Goal: Navigation & Orientation: Find specific page/section

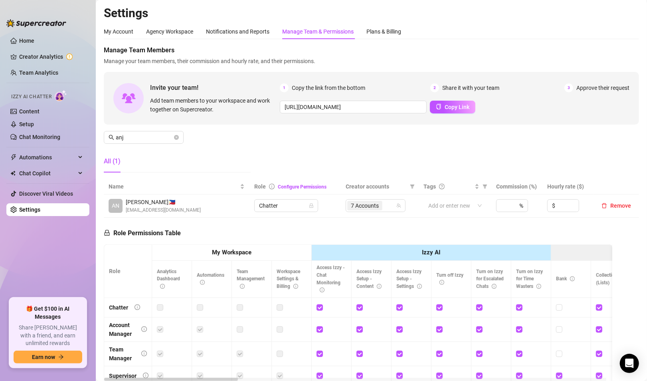
scroll to position [40, 0]
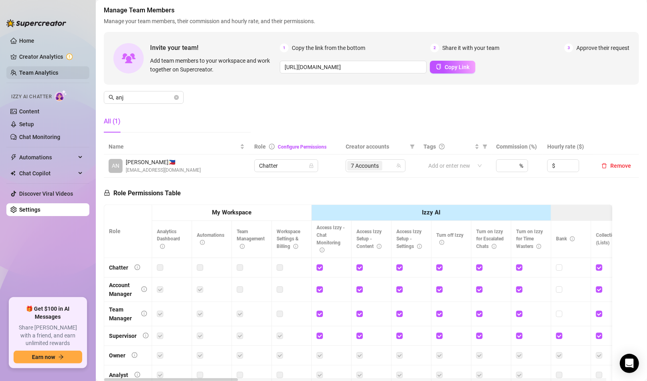
click at [24, 69] on link "Team Analytics" at bounding box center [38, 72] width 39 height 6
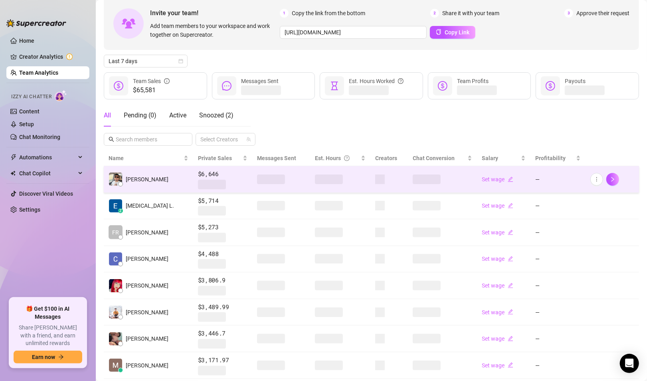
click at [164, 184] on td "[PERSON_NAME]" at bounding box center [148, 179] width 89 height 27
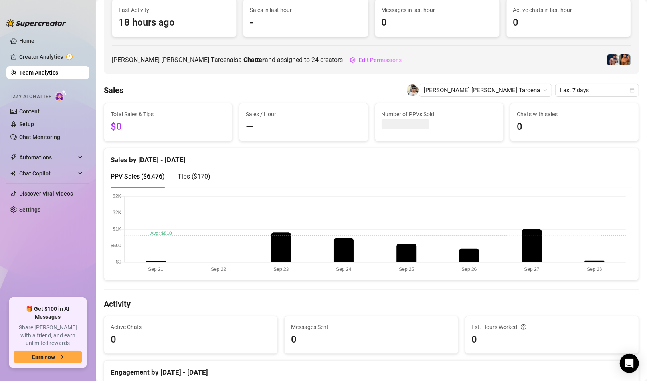
click at [170, 27] on div "Payouts" at bounding box center [181, 36] width 23 height 22
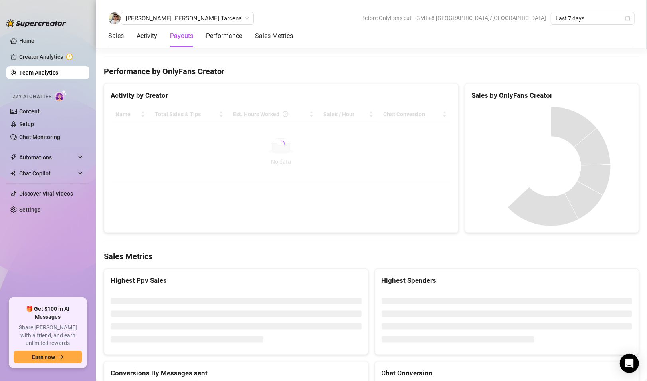
scroll to position [792, 0]
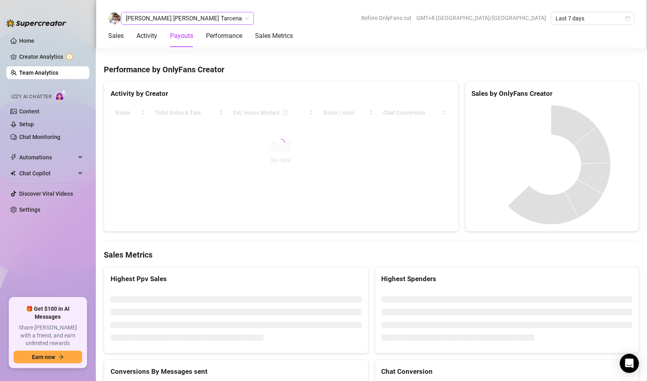
click at [154, 18] on span "[PERSON_NAME] [PERSON_NAME] Tarcena" at bounding box center [187, 18] width 123 height 12
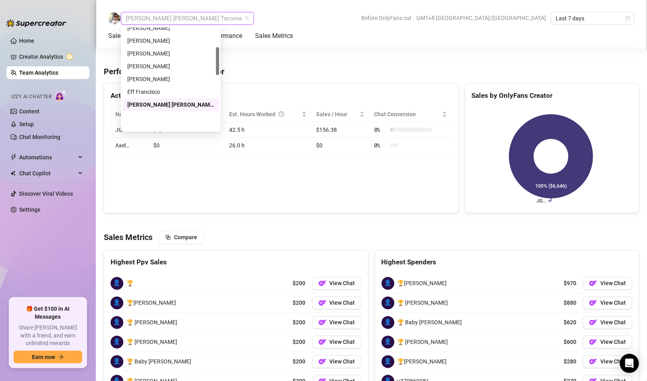
scroll to position [69, 0]
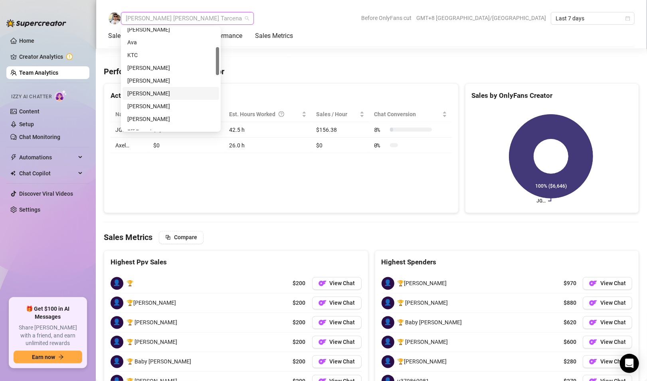
click at [149, 95] on div "[PERSON_NAME]" at bounding box center [170, 93] width 87 height 9
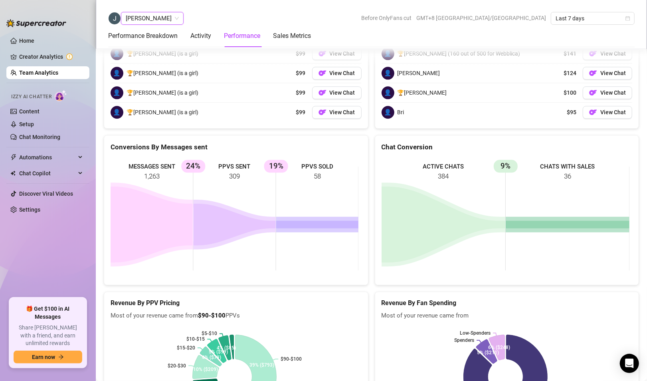
scroll to position [1234, 0]
click at [128, 40] on Breakdown "Performance Breakdown" at bounding box center [142, 36] width 69 height 10
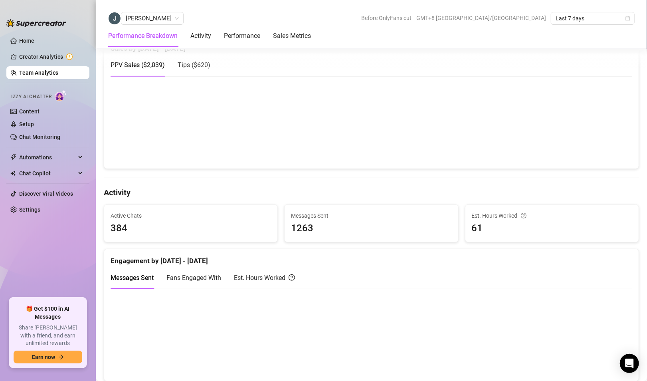
scroll to position [301, 0]
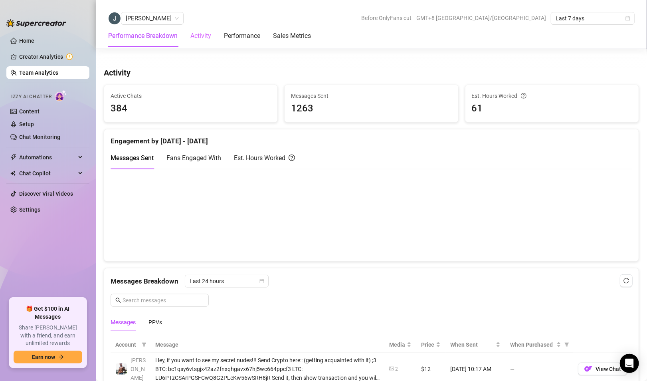
click at [201, 41] on div "Activity" at bounding box center [200, 36] width 21 height 22
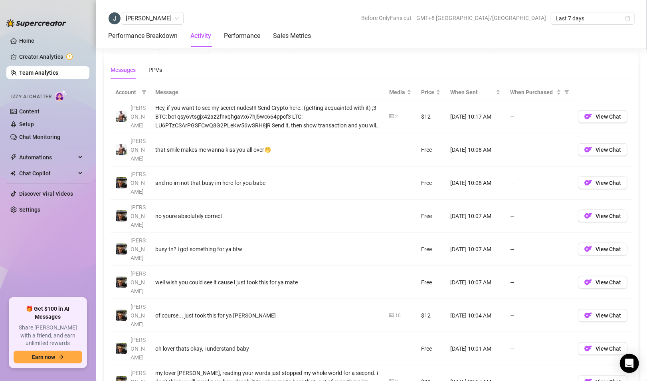
scroll to position [433, 0]
